Goal: Task Accomplishment & Management: Complete application form

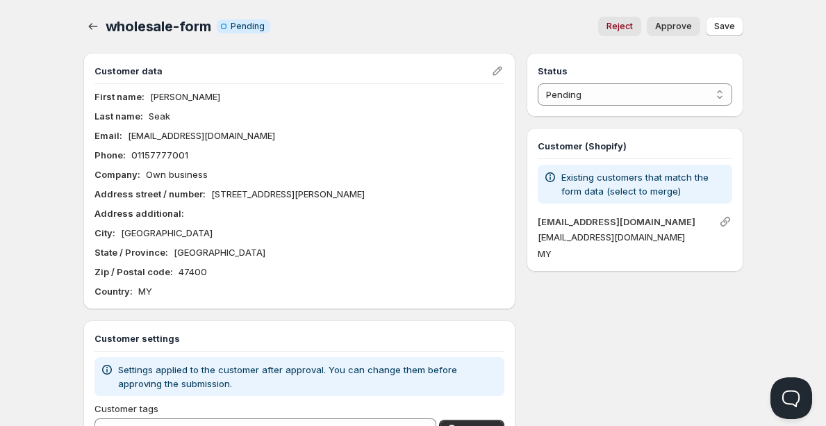
click at [170, 94] on p "[PERSON_NAME]" at bounding box center [185, 97] width 70 height 14
copy p "[PERSON_NAME]"
click at [541, 240] on p "[EMAIL_ADDRESS][DOMAIN_NAME]" at bounding box center [634, 237] width 194 height 14
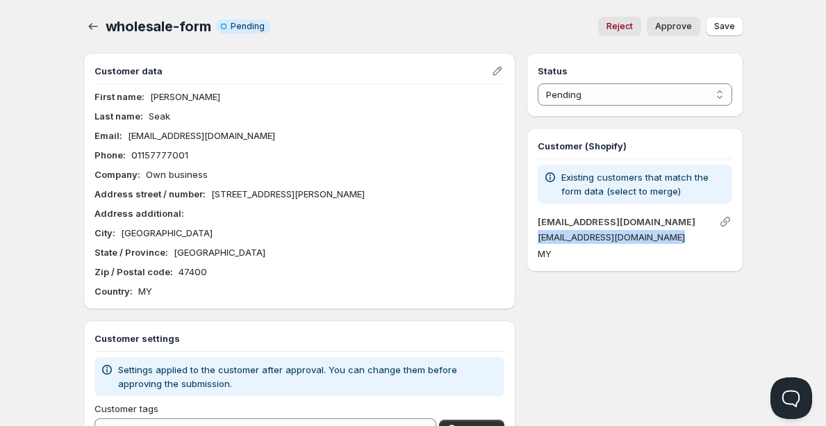
click at [541, 240] on p "[EMAIL_ADDRESS][DOMAIN_NAME]" at bounding box center [634, 237] width 194 height 14
copy div "[EMAIL_ADDRESS][DOMAIN_NAME]"
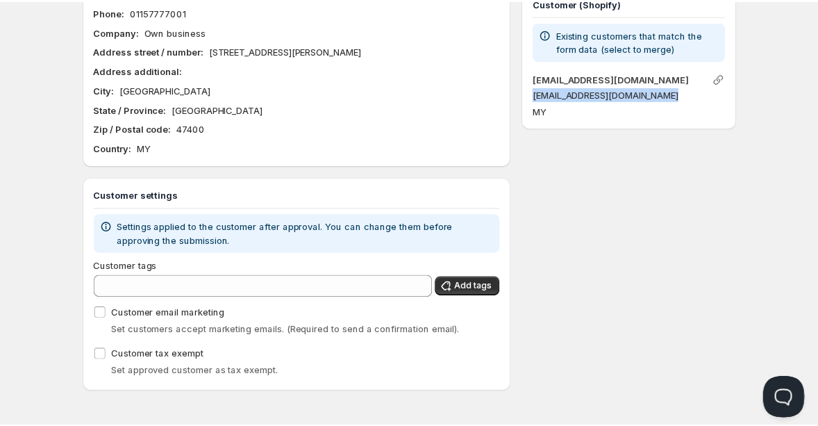
scroll to position [46, 0]
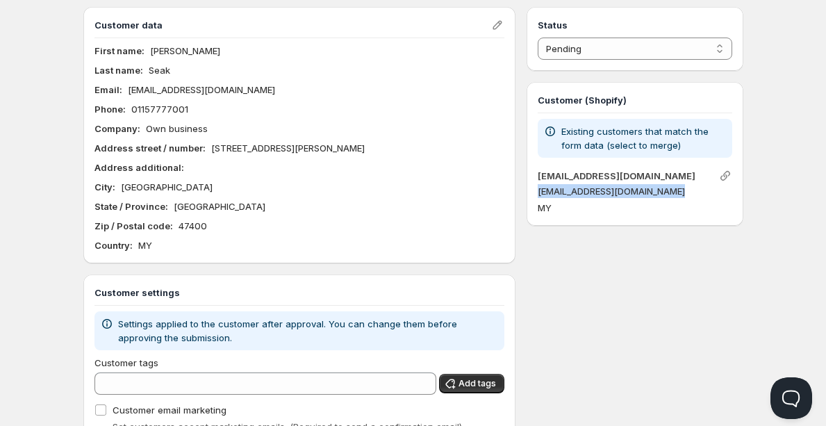
click at [618, 193] on p "[EMAIL_ADDRESS][DOMAIN_NAME]" at bounding box center [634, 191] width 194 height 14
click at [612, 176] on link "[EMAIL_ADDRESS][DOMAIN_NAME]" at bounding box center [616, 175] width 158 height 11
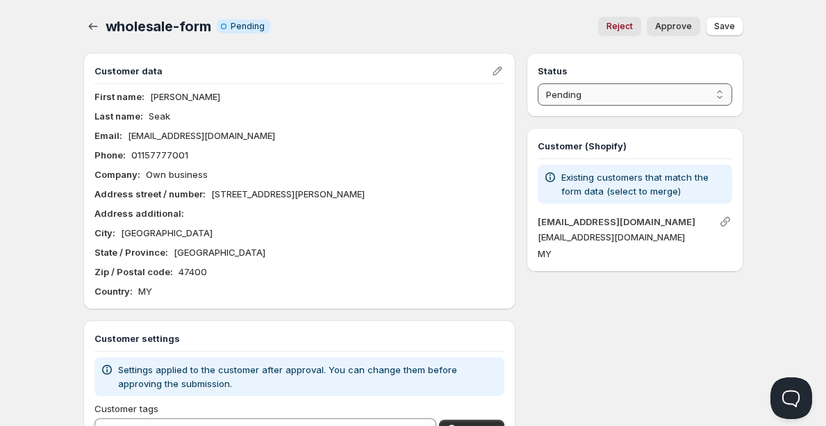
click at [656, 90] on select "Pending Approved Rejected Ignored Spam" at bounding box center [634, 94] width 194 height 22
click at [162, 154] on p "01157777001" at bounding box center [159, 155] width 57 height 14
click at [219, 176] on div "Company : Own business" at bounding box center [299, 174] width 410 height 14
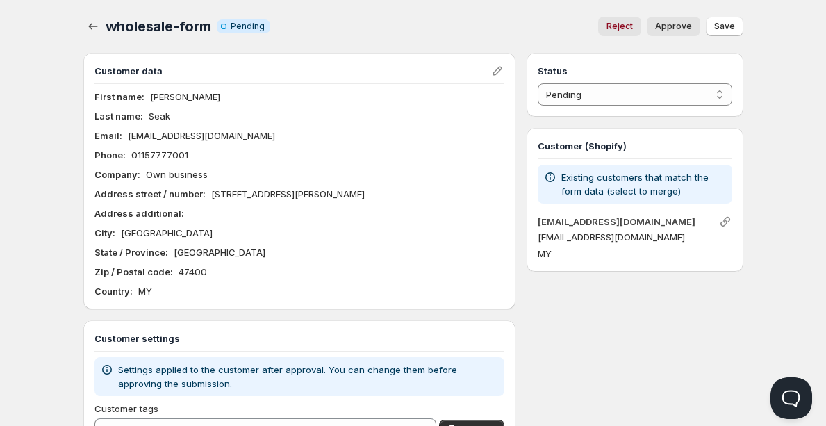
click at [177, 95] on p "[PERSON_NAME]" at bounding box center [185, 97] width 70 height 14
copy p "[PERSON_NAME]"
